Goal: Task Accomplishment & Management: Manage account settings

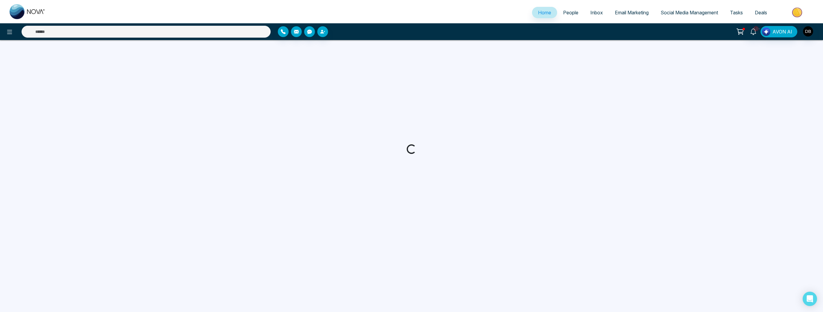
select select "*"
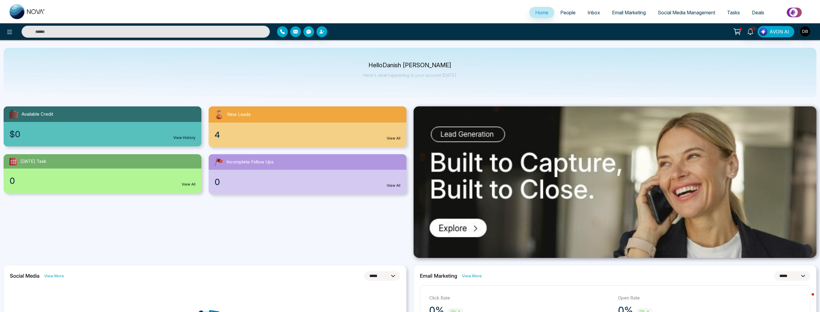
click at [393, 138] on link "View All" at bounding box center [394, 138] width 14 height 5
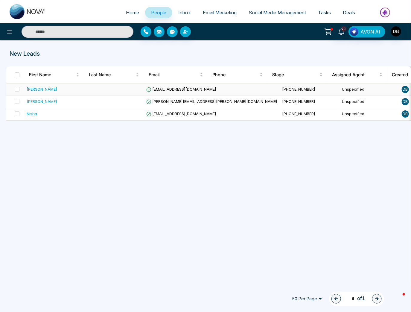
click at [57, 88] on div "[PERSON_NAME]" at bounding box center [42, 89] width 30 height 6
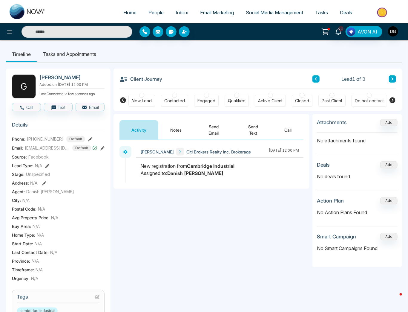
click at [46, 151] on span "[EMAIL_ADDRESS][DOMAIN_NAME]" at bounding box center [47, 148] width 45 height 6
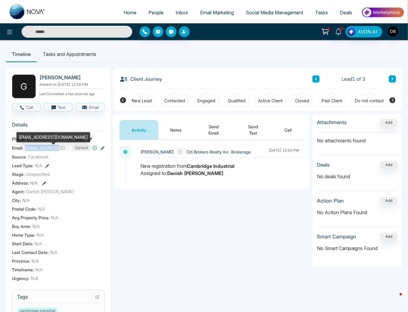
click at [46, 151] on span "[EMAIL_ADDRESS][DOMAIN_NAME]" at bounding box center [47, 148] width 45 height 6
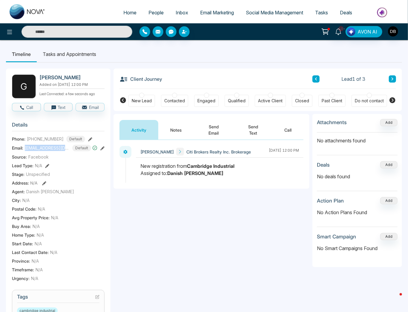
copy span "[EMAIL_ADDRESS][DOMAIN_NAME]"
drag, startPoint x: 176, startPoint y: 130, endPoint x: 178, endPoint y: 117, distance: 13.6
click at [176, 130] on button "Notes" at bounding box center [175, 130] width 35 height 20
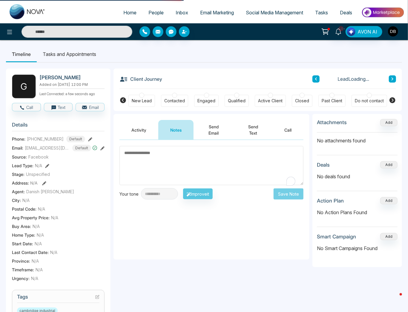
click at [175, 102] on div "Contacted" at bounding box center [174, 101] width 21 height 6
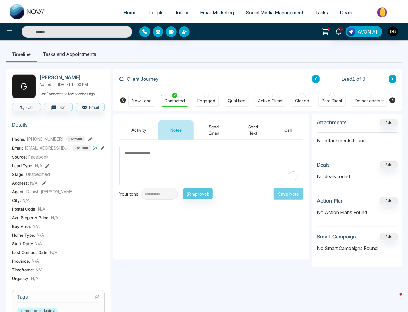
click at [169, 160] on textarea "To enrich screen reader interactions, please activate Accessibility in Grammarl…" at bounding box center [212, 165] width 184 height 39
paste textarea "**********"
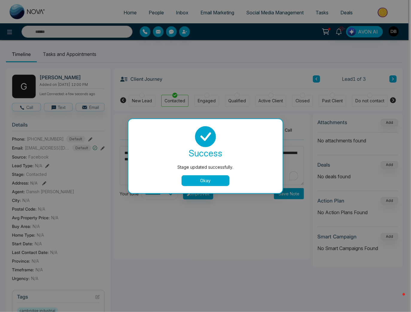
type textarea "**********"
click at [220, 181] on button "Okay" at bounding box center [205, 180] width 48 height 11
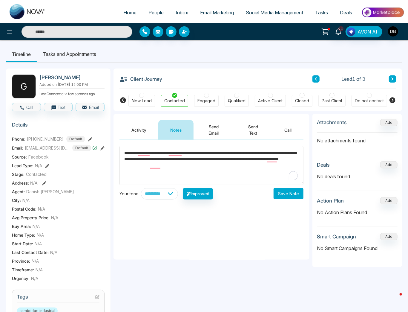
click at [287, 188] on div "**********" at bounding box center [212, 193] width 184 height 11
click at [287, 189] on button "Save Note" at bounding box center [289, 193] width 30 height 11
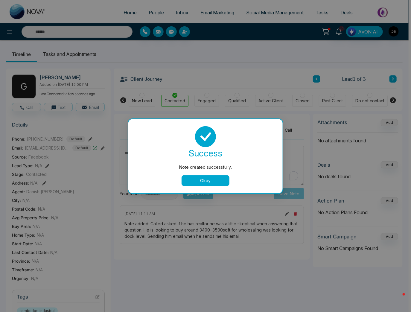
click at [207, 179] on button "Okay" at bounding box center [205, 180] width 48 height 11
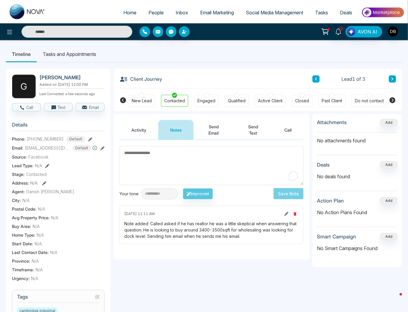
click at [286, 213] on icon at bounding box center [287, 214] width 4 height 4
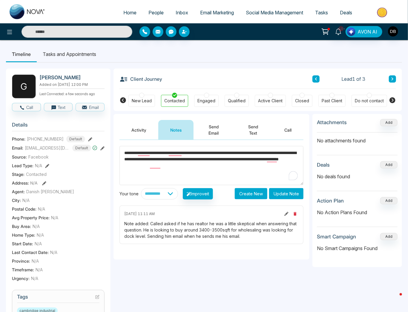
click at [194, 177] on textarea "**********" at bounding box center [212, 165] width 184 height 39
drag, startPoint x: 218, startPoint y: 164, endPoint x: 125, endPoint y: 165, distance: 93.9
click at [125, 165] on textarea "**********" at bounding box center [212, 165] width 184 height 39
type textarea "**********"
click at [280, 193] on button "Update Note" at bounding box center [286, 193] width 34 height 11
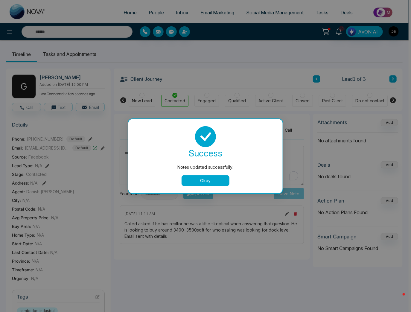
click at [211, 185] on button "Okay" at bounding box center [205, 180] width 48 height 11
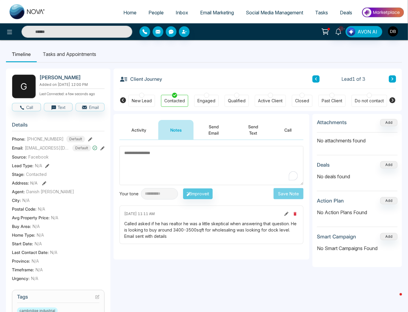
click at [249, 74] on div "Client Journey Lead 1 of 3" at bounding box center [258, 78] width 277 height 20
click at [203, 156] on textarea "To enrich screen reader interactions, please activate Accessibility in Grammarl…" at bounding box center [212, 165] width 184 height 39
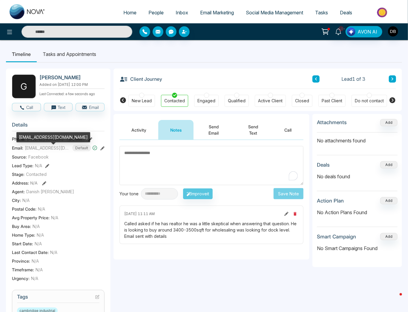
click at [47, 147] on section "Details Phone: [PHONE_NUMBER] Default Email: [EMAIL_ADDRESS][DOMAIN_NAME] Defau…" at bounding box center [58, 200] width 93 height 166
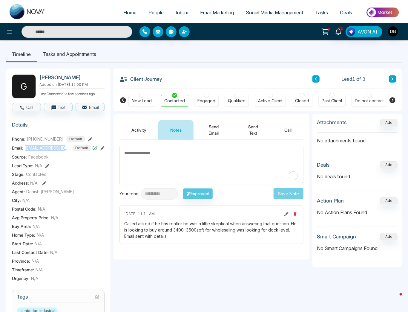
click at [47, 147] on section "Details Phone: [PHONE_NUMBER] Default Email: [EMAIL_ADDRESS][DOMAIN_NAME] Defau…" at bounding box center [58, 200] width 93 height 166
copy span "[EMAIL_ADDRESS][DOMAIN_NAME]"
click at [182, 258] on div "**********" at bounding box center [212, 200] width 196 height 120
click at [97, 131] on h3 "Details" at bounding box center [58, 126] width 93 height 9
click at [44, 142] on span "[PHONE_NUMBER]" at bounding box center [45, 139] width 37 height 6
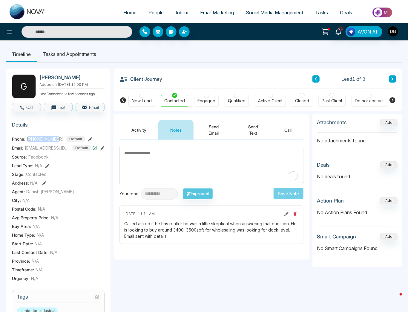
click at [44, 142] on span "[PHONE_NUMBER]" at bounding box center [45, 139] width 37 height 6
copy span "[PHONE_NUMBER]"
click at [188, 288] on div "**********" at bounding box center [212, 284] width 196 height 340
click at [156, 234] on div "Called asked if he has realtor he was a little skeptical when answering that qu…" at bounding box center [211, 229] width 175 height 19
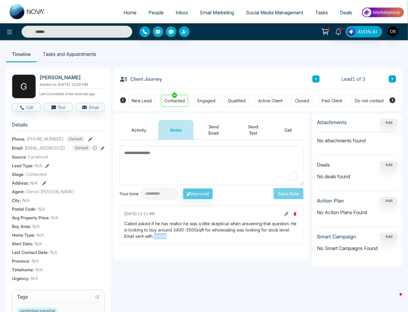
click at [156, 234] on div "Called asked if he has realtor he was a little skeptical when answering that qu…" at bounding box center [211, 229] width 175 height 19
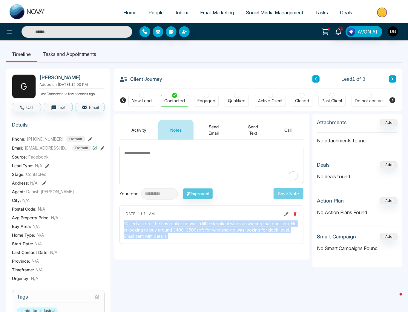
click at [156, 234] on div "Called asked if he has realtor he was a little skeptical when answering that qu…" at bounding box center [211, 229] width 175 height 19
copy div "Called asked if he has realtor he was a little skeptical when answering that qu…"
click at [225, 265] on div "**********" at bounding box center [212, 284] width 196 height 340
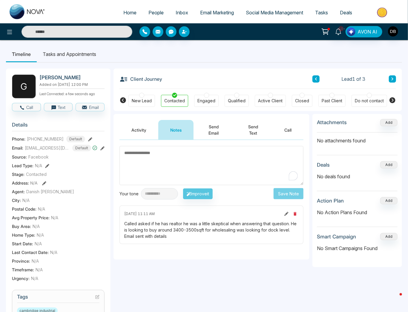
click at [16, 16] on img at bounding box center [28, 11] width 36 height 15
select select "*"
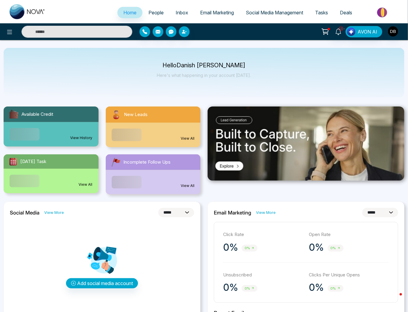
click at [183, 138] on link "View All" at bounding box center [188, 138] width 14 height 5
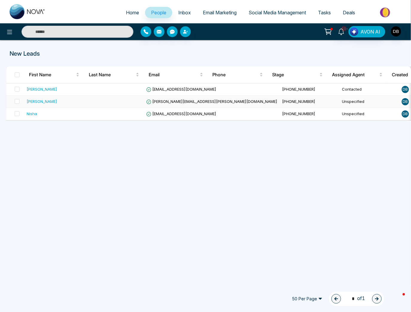
click at [72, 102] on div "[PERSON_NAME]" at bounding box center [54, 101] width 55 height 6
click at [26, 14] on img at bounding box center [28, 11] width 36 height 15
select select "*"
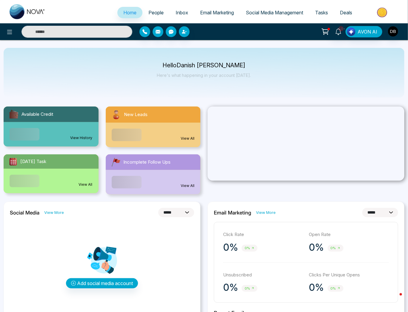
click at [156, 16] on link "People" at bounding box center [156, 12] width 27 height 11
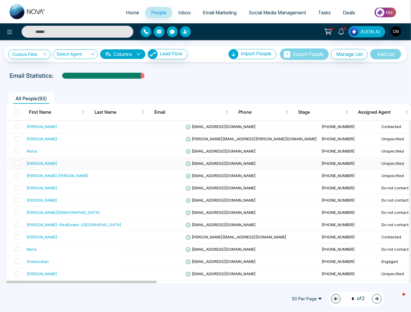
click at [65, 163] on div "[PERSON_NAME]" at bounding box center [74, 163] width 94 height 6
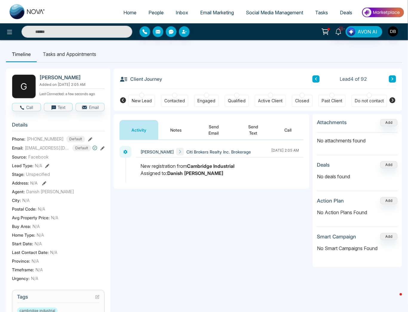
click at [43, 142] on span "[PHONE_NUMBER]" at bounding box center [45, 139] width 37 height 6
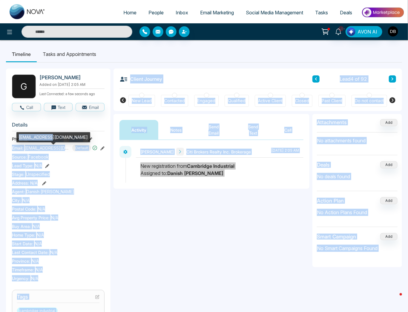
click at [33, 139] on div "[EMAIL_ADDRESS][DOMAIN_NAME]" at bounding box center [53, 137] width 74 height 10
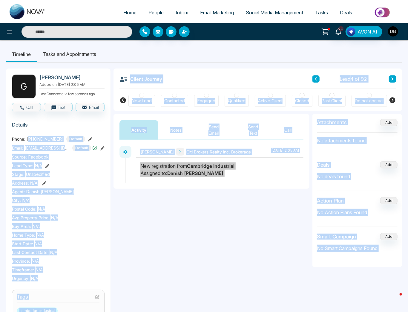
click at [128, 201] on div "**********" at bounding box center [212, 200] width 196 height 120
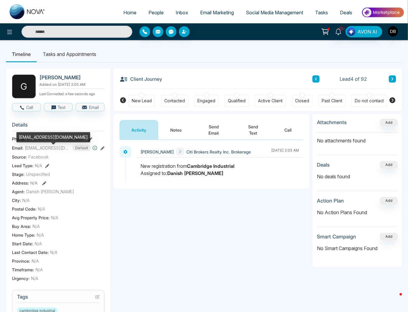
click at [32, 142] on div "[EMAIL_ADDRESS][DOMAIN_NAME]" at bounding box center [53, 139] width 74 height 14
click at [53, 140] on div "[EMAIL_ADDRESS][DOMAIN_NAME]" at bounding box center [53, 137] width 74 height 10
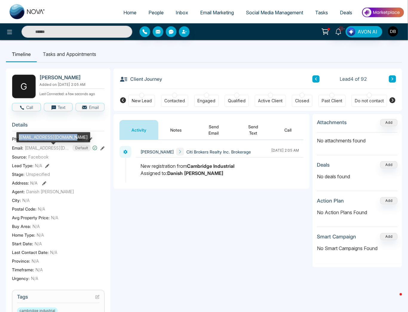
copy div "[EMAIL_ADDRESS][DOMAIN_NAME]"
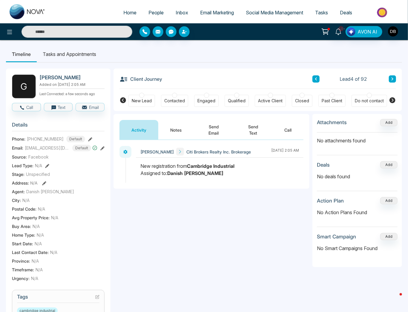
click at [137, 203] on div "**********" at bounding box center [212, 200] width 196 height 120
click at [51, 142] on span "[PHONE_NUMBER]" at bounding box center [45, 139] width 37 height 6
copy span "14373882301"
click at [149, 8] on link "People" at bounding box center [156, 12] width 27 height 11
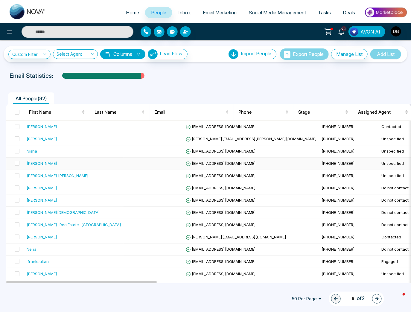
click at [50, 166] on div "[PERSON_NAME]" at bounding box center [42, 163] width 30 height 6
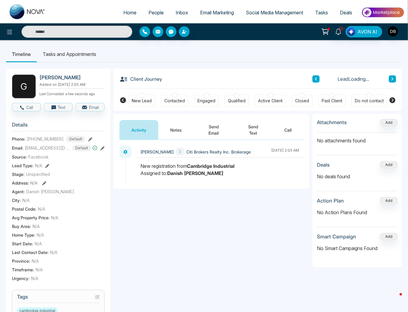
click at [170, 129] on button "Notes" at bounding box center [175, 130] width 35 height 20
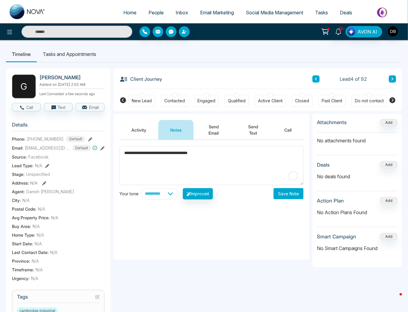
type textarea "**********"
click at [290, 193] on button "Save Note" at bounding box center [289, 193] width 30 height 11
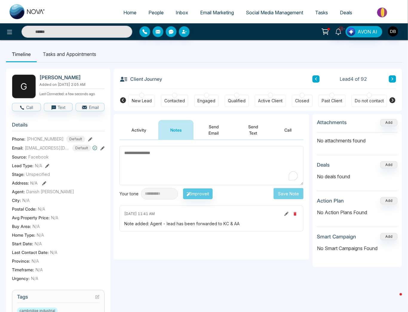
drag, startPoint x: 231, startPoint y: 73, endPoint x: 225, endPoint y: 75, distance: 6.2
click at [231, 73] on div "Client Journey Lead 4 of 92" at bounding box center [258, 78] width 277 height 20
click at [196, 53] on ul "Timeline Tasks and Appointments" at bounding box center [204, 54] width 396 height 16
click at [39, 151] on span "[EMAIL_ADDRESS][DOMAIN_NAME]" at bounding box center [47, 148] width 45 height 6
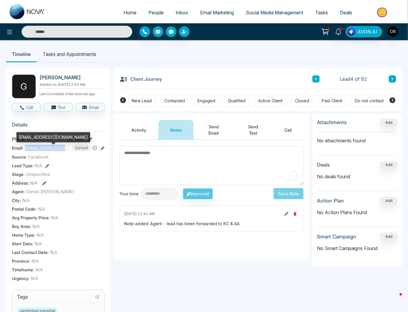
click at [41, 151] on span "[EMAIL_ADDRESS][DOMAIN_NAME]" at bounding box center [47, 148] width 45 height 6
copy span "[EMAIL_ADDRESS][DOMAIN_NAME]"
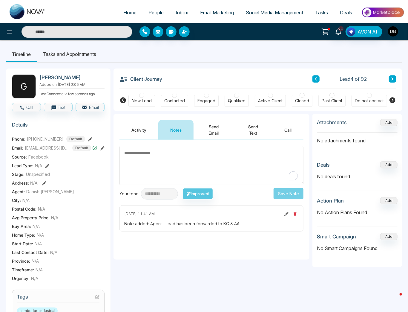
click at [49, 141] on span "[PHONE_NUMBER]" at bounding box center [45, 139] width 37 height 6
copy span "[PHONE_NUMBER]"
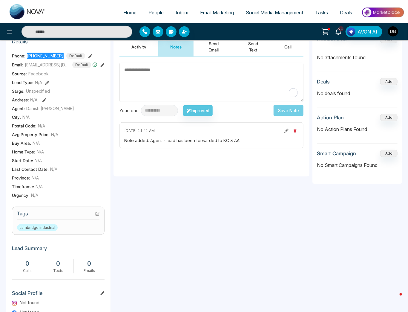
scroll to position [96, 0]
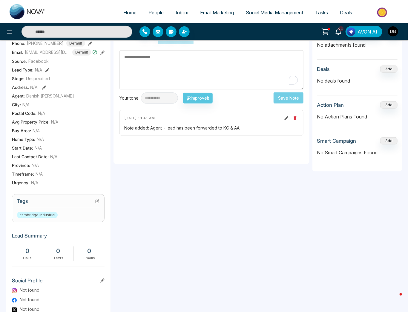
click at [71, 213] on section "Tags cambridge industrial" at bounding box center [58, 208] width 93 height 28
click at [96, 203] on icon at bounding box center [97, 201] width 3 height 3
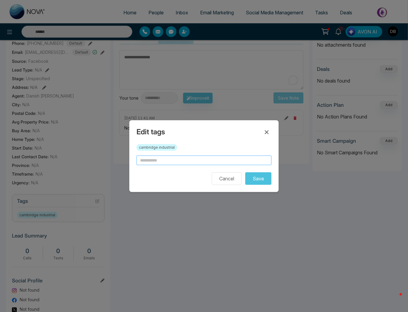
click at [190, 163] on input "text" at bounding box center [204, 160] width 135 height 10
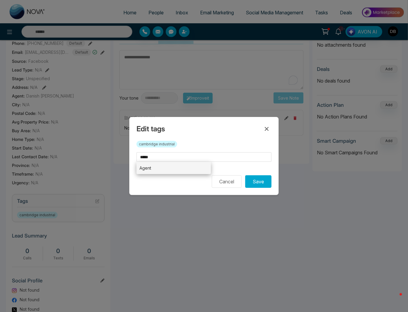
click at [177, 169] on li "Agent" at bounding box center [174, 168] width 74 height 12
type input "*****"
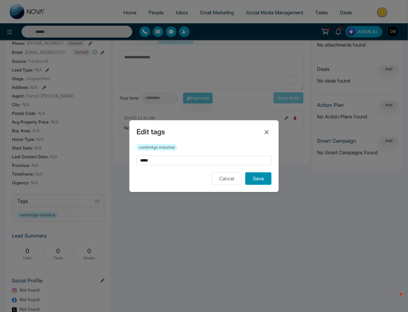
click at [265, 183] on button "Save" at bounding box center [258, 178] width 26 height 13
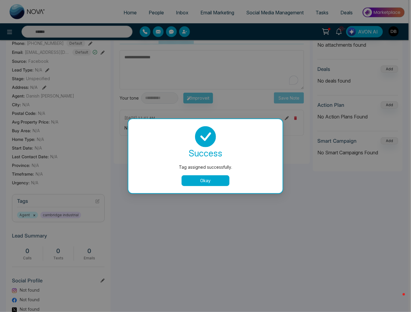
click at [228, 185] on button "Okay" at bounding box center [205, 180] width 48 height 11
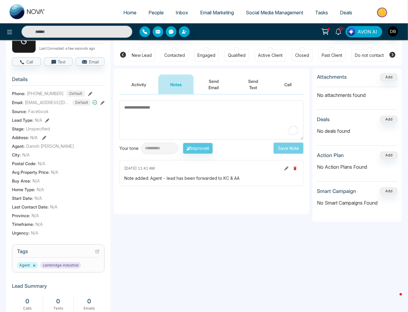
scroll to position [0, 0]
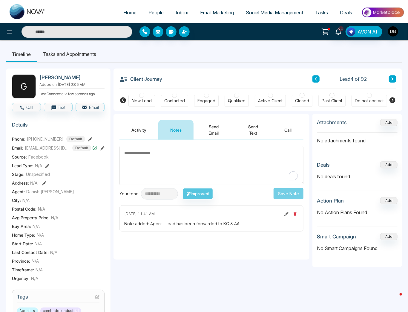
click at [160, 174] on textarea "To enrich screen reader interactions, please activate Accessibility in Grammarl…" at bounding box center [212, 165] width 184 height 39
click at [362, 103] on div "Do not contact" at bounding box center [369, 101] width 29 height 6
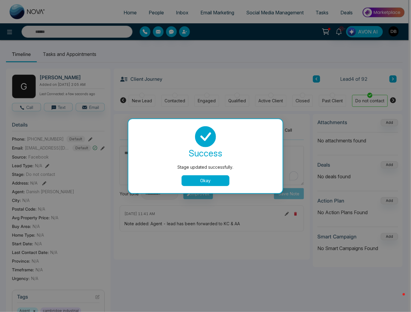
click at [213, 183] on button "Okay" at bounding box center [205, 180] width 48 height 11
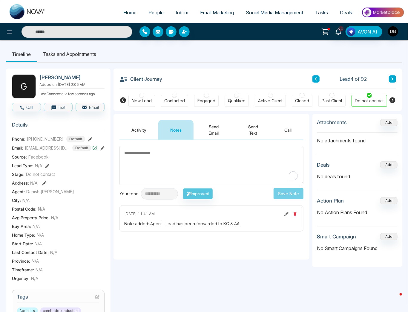
click at [218, 169] on textarea "To enrich screen reader interactions, please activate Accessibility in Grammarl…" at bounding box center [212, 165] width 184 height 39
click at [227, 74] on div "Client Journey Lead 4 of 92" at bounding box center [258, 78] width 277 height 20
click at [139, 123] on button "Activity" at bounding box center [139, 130] width 39 height 20
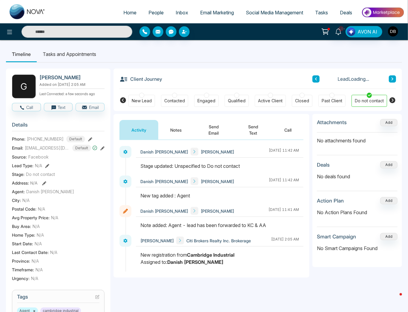
click at [214, 252] on strong "Cambridge Industrial" at bounding box center [211, 255] width 48 height 6
click at [29, 10] on img at bounding box center [28, 11] width 36 height 15
select select "*"
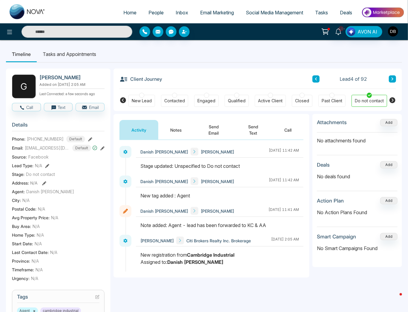
select select "*"
